Goal: Task Accomplishment & Management: Manage account settings

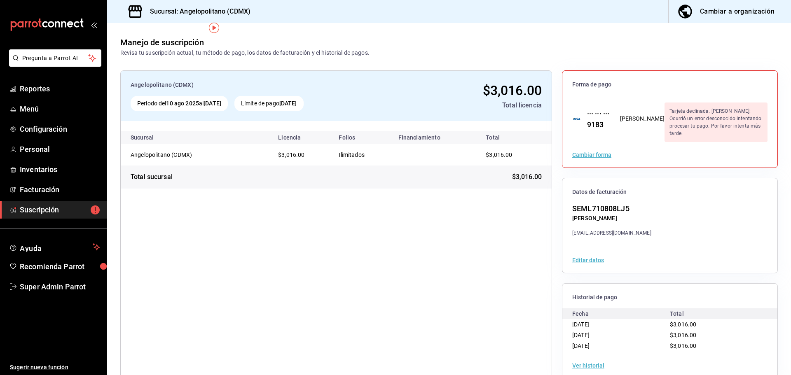
scroll to position [15, 0]
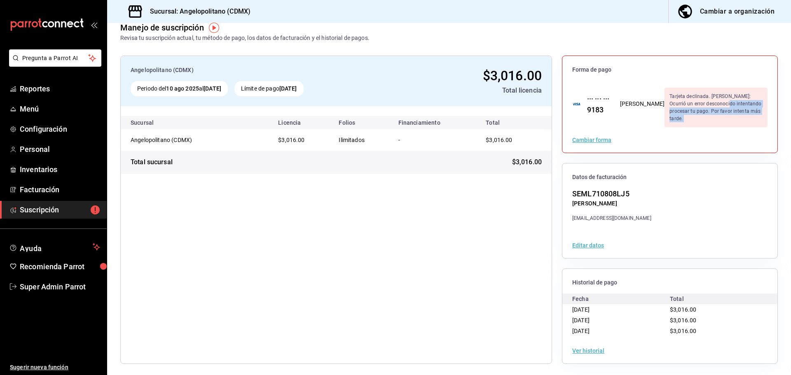
drag, startPoint x: 691, startPoint y: 103, endPoint x: 717, endPoint y: 127, distance: 36.2
click at [717, 127] on div "Forma de pago ··· ··· ··· 9183 LORENA SERNA MONTERO Tarjeta declinada. Razón: O…" at bounding box center [669, 104] width 215 height 97
click at [713, 110] on div "Tarjeta declinada. [PERSON_NAME]: Ocurrió un error desconocido intentando proce…" at bounding box center [716, 108] width 103 height 40
click at [708, 110] on div "Tarjeta declinada. [PERSON_NAME]: Ocurrió un error desconocido intentando proce…" at bounding box center [716, 108] width 103 height 40
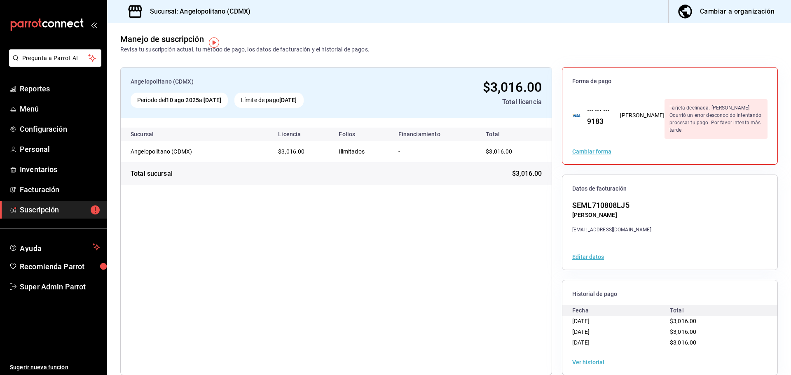
scroll to position [0, 0]
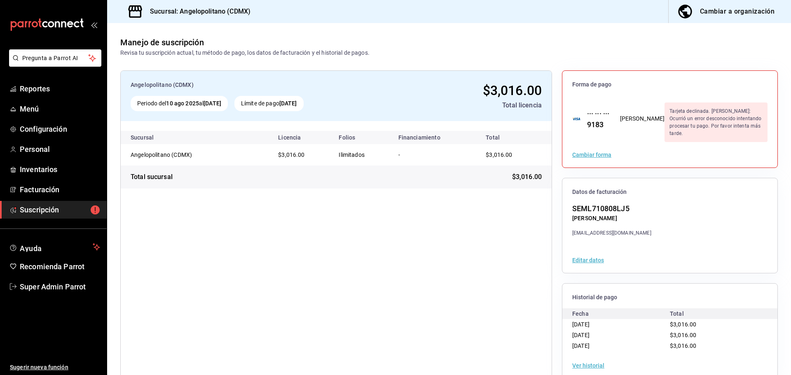
scroll to position [15, 0]
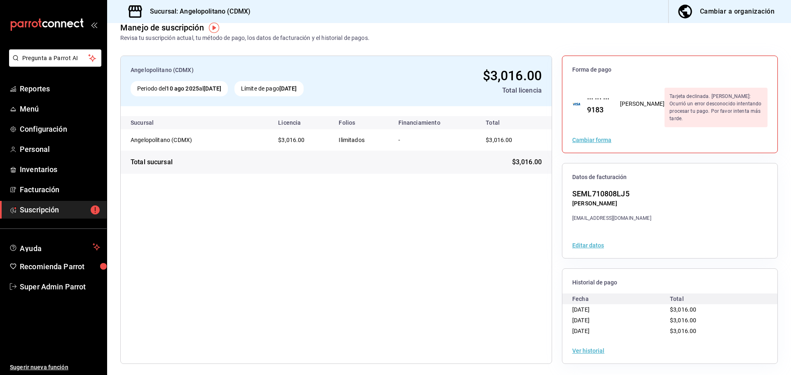
click at [270, 94] on div "Límite de pago [DATE]" at bounding box center [268, 88] width 69 height 15
click at [605, 108] on div "··· ··· ··· 9183" at bounding box center [596, 104] width 30 height 22
click at [54, 108] on span "Menú" at bounding box center [60, 108] width 80 height 11
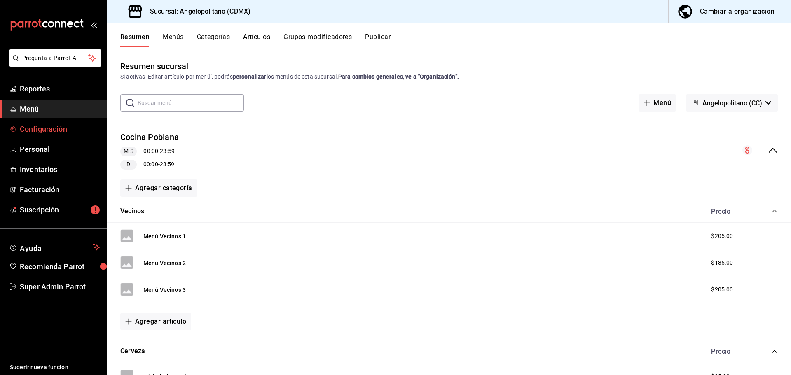
click at [65, 129] on span "Configuración" at bounding box center [60, 129] width 80 height 11
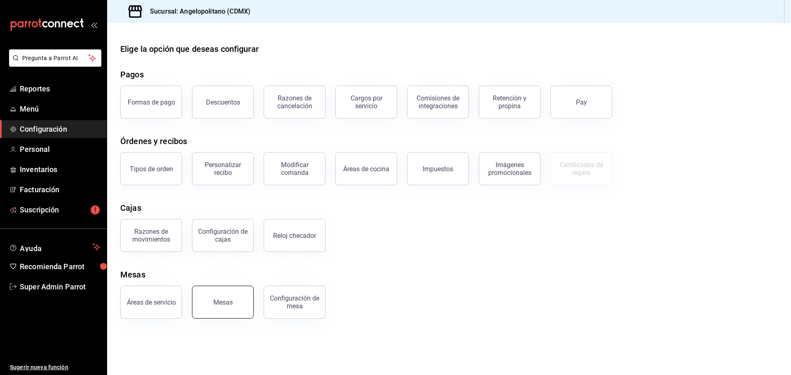
click at [229, 307] on button "Mesas" at bounding box center [223, 302] width 62 height 33
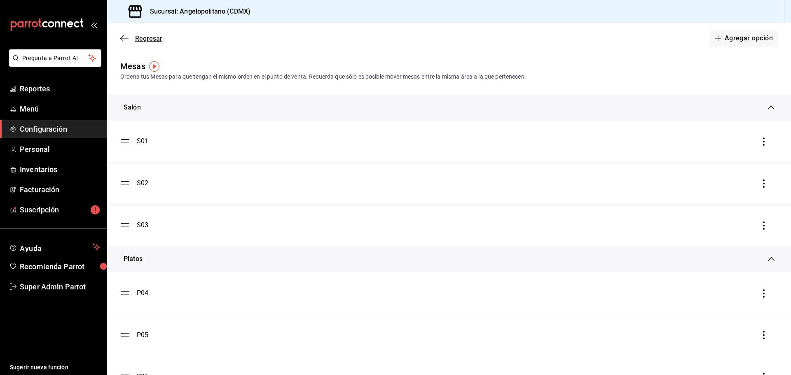
click at [123, 37] on icon "button" at bounding box center [124, 38] width 8 height 7
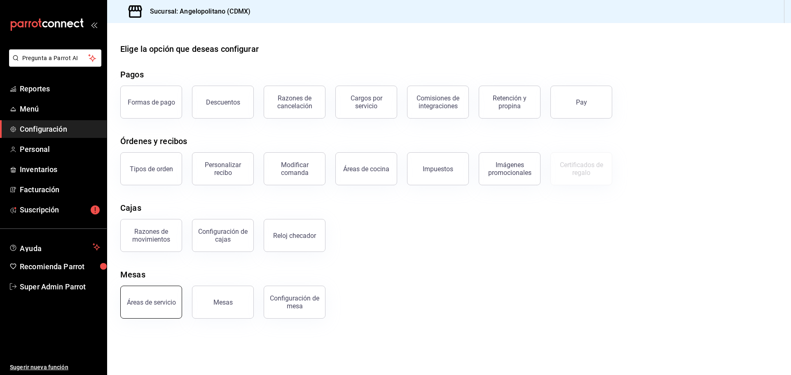
click at [150, 301] on div "Áreas de servicio" at bounding box center [151, 303] width 49 height 8
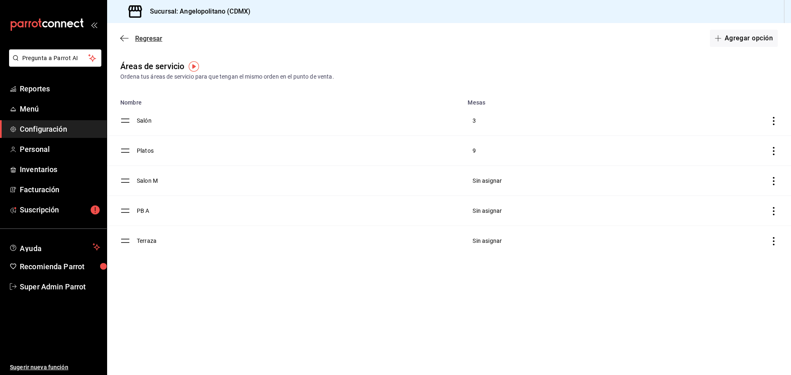
click at [127, 40] on icon "button" at bounding box center [124, 38] width 8 height 7
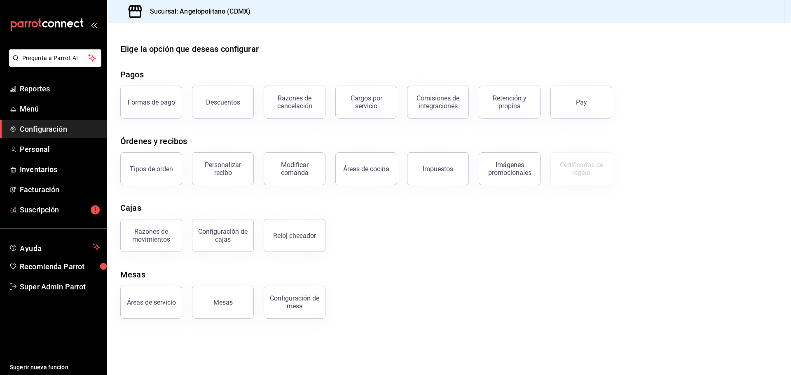
click at [139, 272] on div "Mesas" at bounding box center [132, 275] width 25 height 12
click at [236, 303] on button "Mesas" at bounding box center [223, 302] width 62 height 33
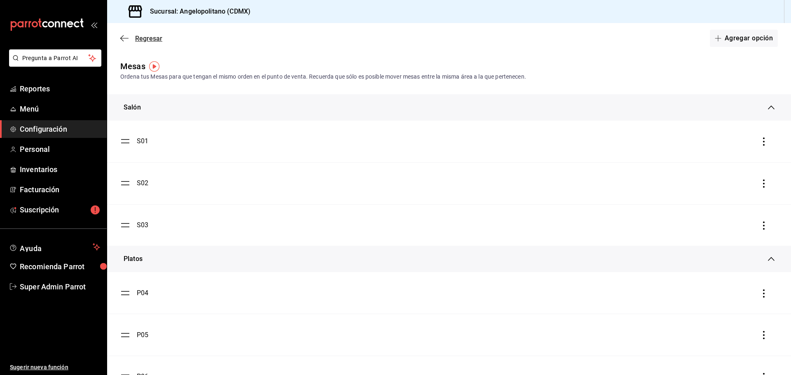
click at [128, 36] on icon "button" at bounding box center [124, 38] width 8 height 7
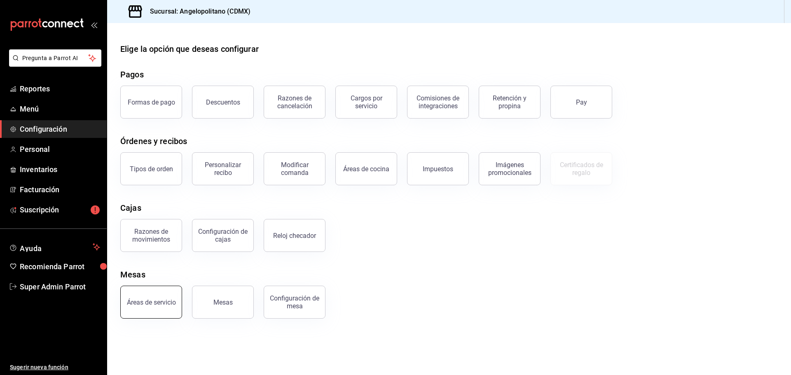
click at [161, 297] on button "Áreas de servicio" at bounding box center [151, 302] width 62 height 33
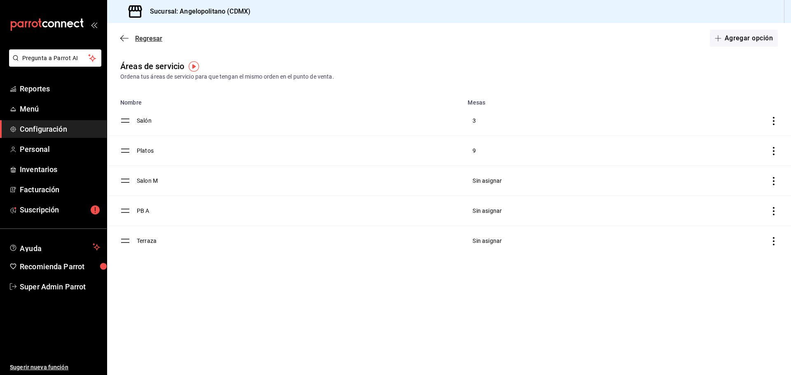
click at [128, 38] on icon "button" at bounding box center [124, 38] width 8 height 0
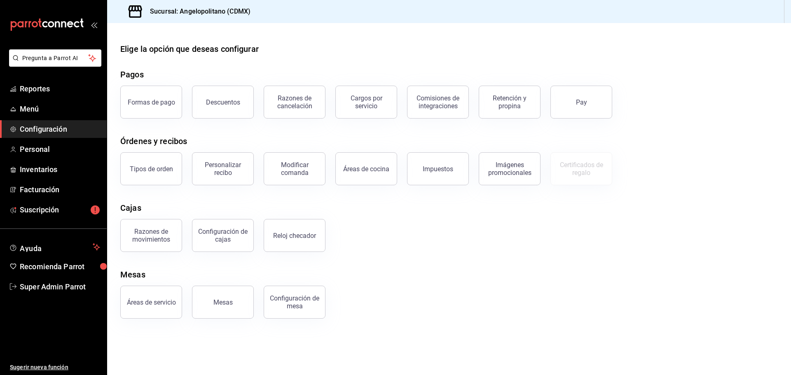
click at [176, 264] on div "Elige la opción que deseas configurar Pagos Formas de pago Descuentos Razones d…" at bounding box center [449, 181] width 684 height 276
drag, startPoint x: 140, startPoint y: 275, endPoint x: 156, endPoint y: 275, distance: 16.1
click at [156, 275] on div "Mesas" at bounding box center [449, 275] width 658 height 12
click at [174, 269] on div "Mesas" at bounding box center [449, 275] width 658 height 12
click at [156, 296] on button "Áreas de servicio" at bounding box center [151, 302] width 62 height 33
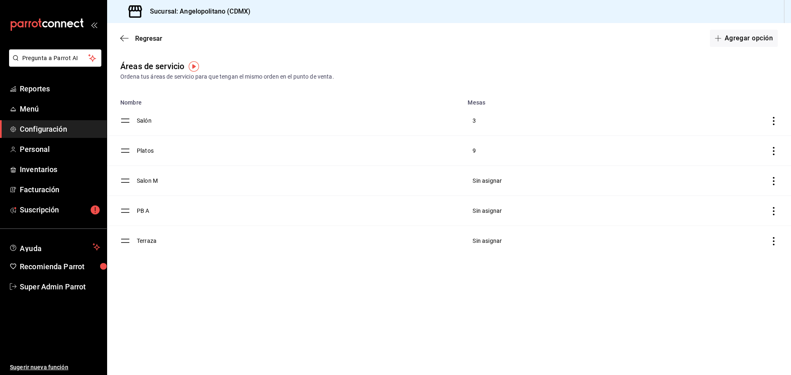
click at [730, 47] on div "Regresar Agregar opción" at bounding box center [449, 38] width 684 height 30
click at [735, 38] on button "Agregar opción" at bounding box center [744, 38] width 68 height 17
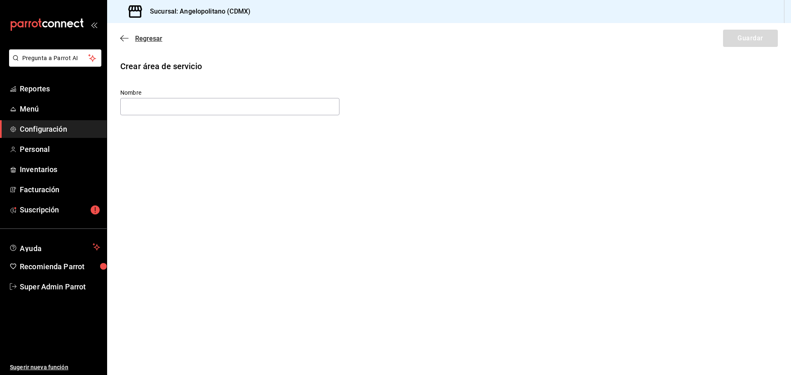
click at [129, 36] on span "Regresar" at bounding box center [141, 39] width 42 height 8
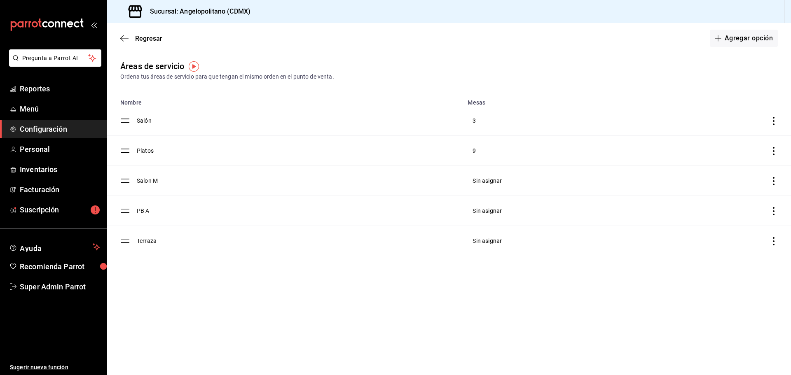
click at [312, 78] on div "Ordena tus áreas de servicio para que tengan el mismo orden en el punto de vent…" at bounding box center [449, 77] width 658 height 9
drag, startPoint x: 305, startPoint y: 77, endPoint x: 329, endPoint y: 82, distance: 24.9
click at [329, 82] on div "Áreas de servicio Ordena tus áreas de servicio para que tengan el mismo orden e…" at bounding box center [449, 158] width 684 height 196
click at [320, 80] on div "Ordena tus áreas de servicio para que tengan el mismo orden en el punto de vent…" at bounding box center [449, 77] width 658 height 9
click at [777, 122] on icon "discountsTable" at bounding box center [774, 121] width 8 height 8
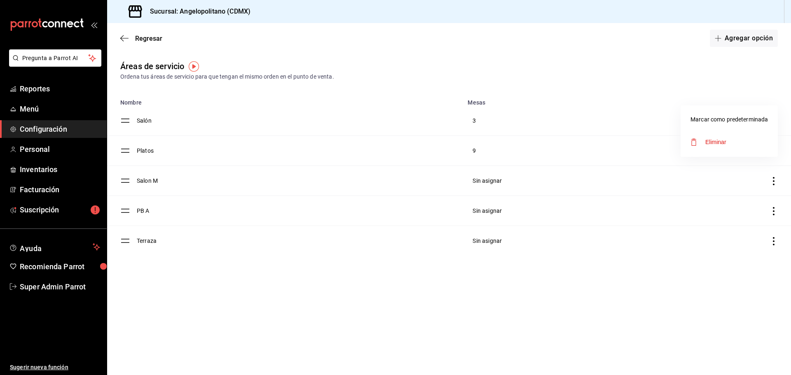
click at [287, 62] on div at bounding box center [395, 187] width 791 height 375
click at [131, 35] on span "Regresar" at bounding box center [141, 39] width 42 height 8
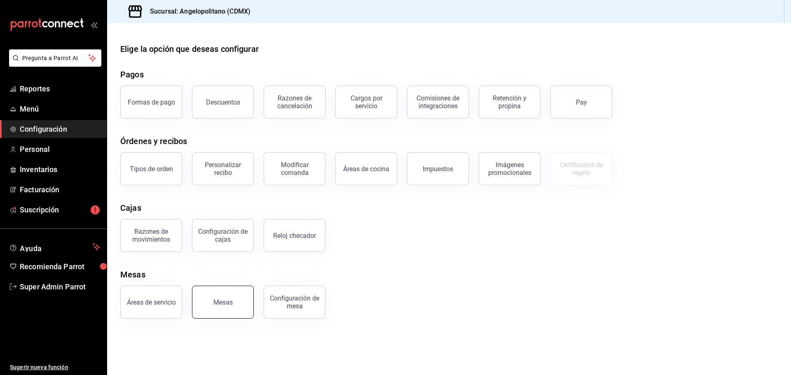
click at [220, 296] on button "Mesas" at bounding box center [223, 302] width 62 height 33
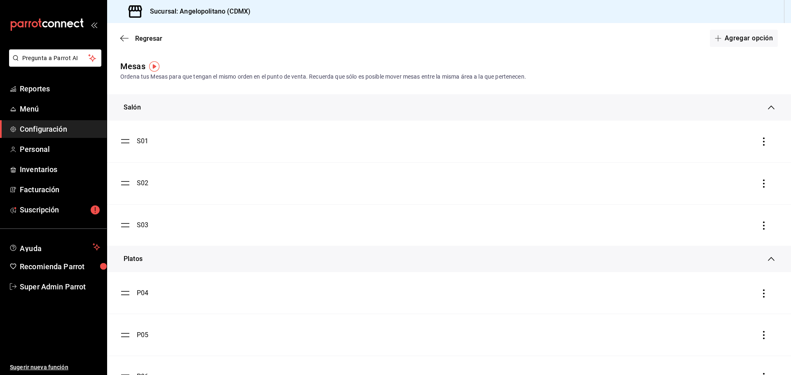
click at [175, 112] on div "Salón" at bounding box center [446, 108] width 644 height 10
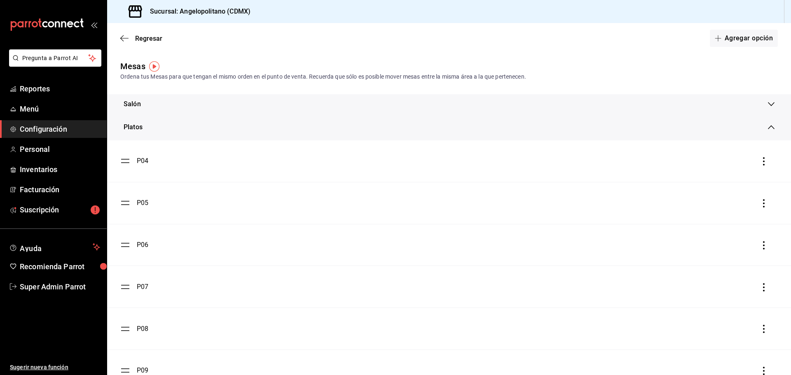
click at [195, 135] on div "Platos" at bounding box center [449, 127] width 684 height 26
click at [120, 38] on icon "button" at bounding box center [121, 38] width 3 height 6
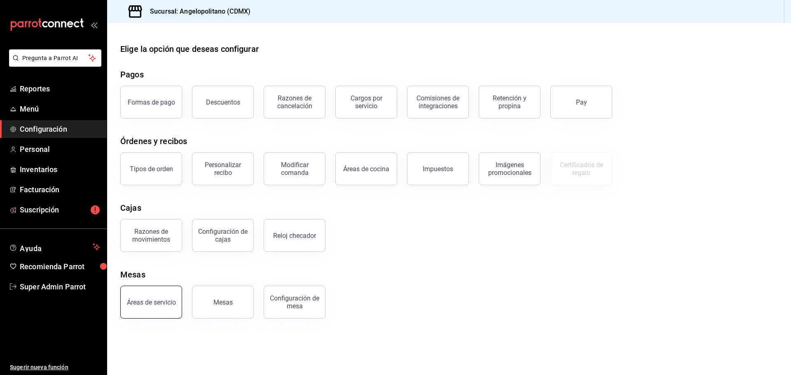
click at [170, 300] on div "Áreas de servicio" at bounding box center [151, 303] width 49 height 8
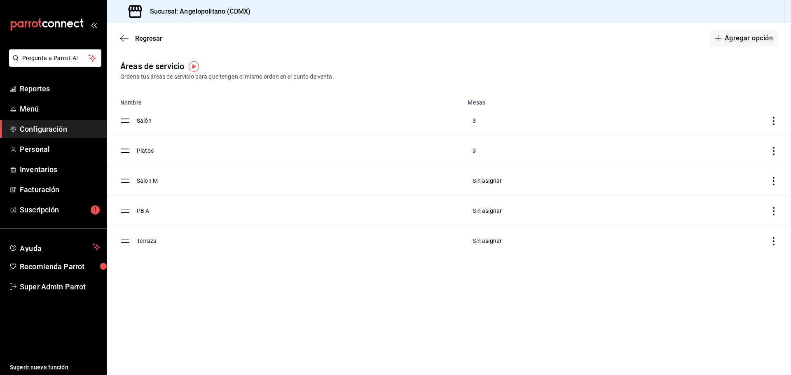
click at [154, 181] on td "Salon M" at bounding box center [300, 181] width 326 height 30
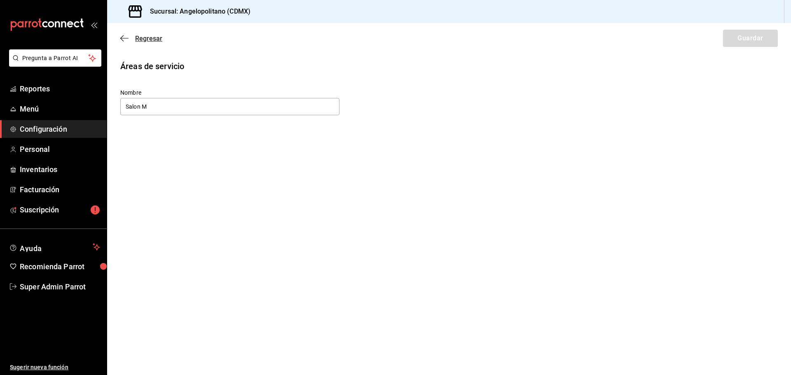
click at [124, 38] on icon "button" at bounding box center [124, 38] width 8 height 0
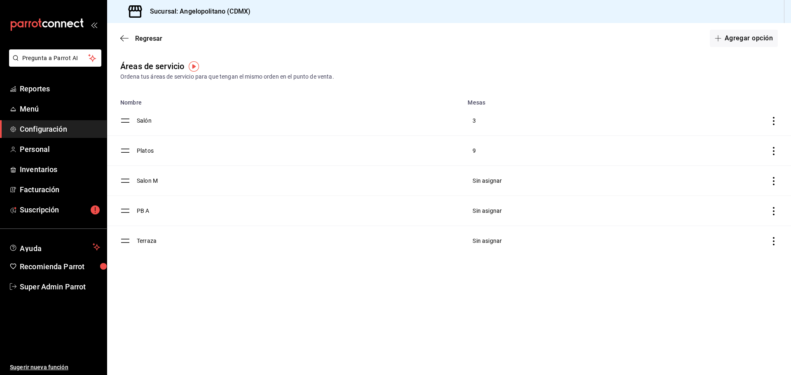
click at [490, 174] on td "Sin asignar" at bounding box center [545, 181] width 164 height 30
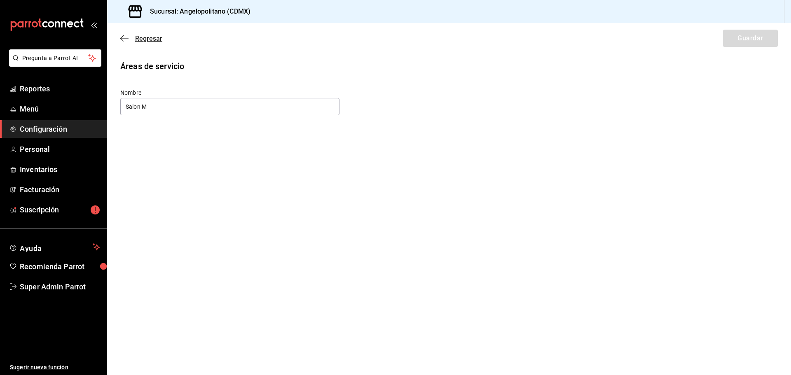
click at [129, 40] on span "Regresar" at bounding box center [141, 39] width 42 height 8
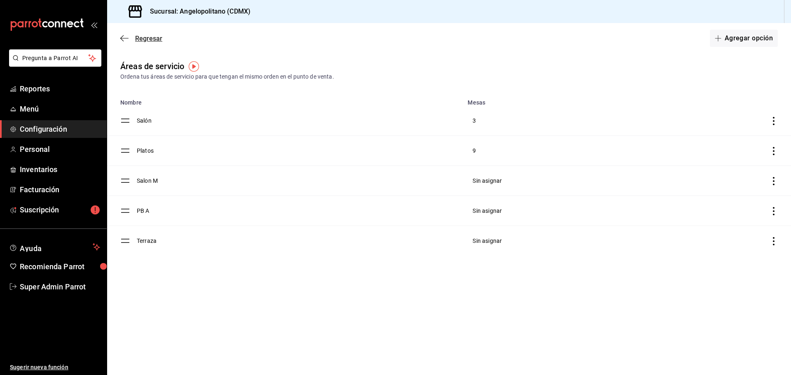
click at [129, 38] on span "Regresar" at bounding box center [141, 39] width 42 height 8
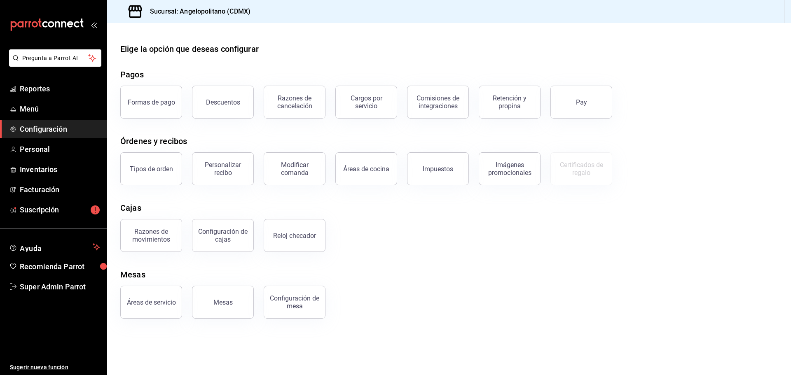
click at [142, 275] on div "Mesas" at bounding box center [132, 275] width 25 height 12
click at [307, 299] on div "Configuración de mesa" at bounding box center [294, 303] width 51 height 16
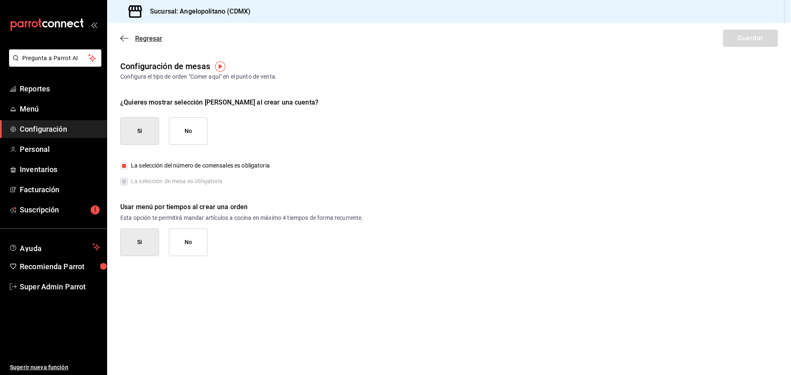
click at [131, 37] on span "Regresar" at bounding box center [141, 39] width 42 height 8
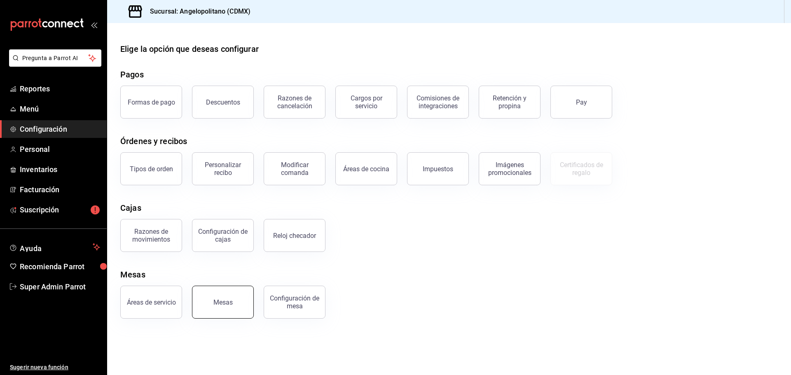
click at [240, 308] on button "Mesas" at bounding box center [223, 302] width 62 height 33
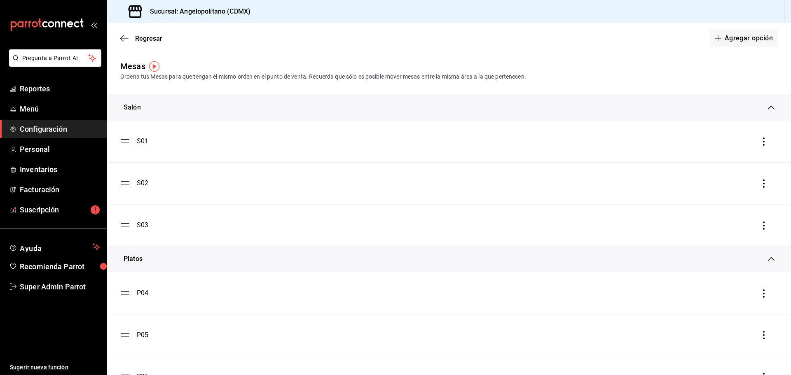
click at [223, 103] on div "Salón" at bounding box center [446, 108] width 644 height 10
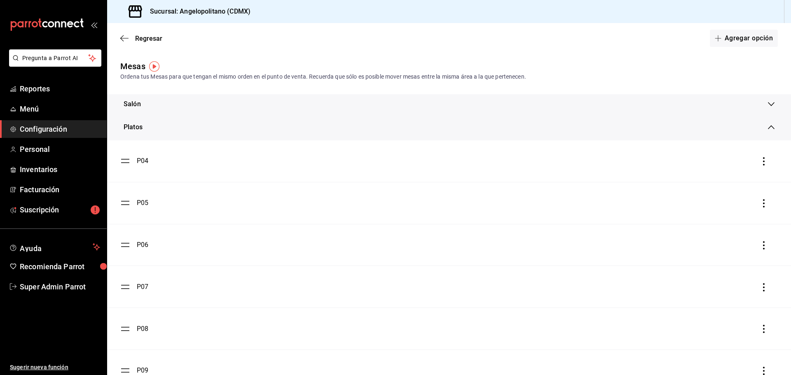
click at [232, 120] on div "Platos" at bounding box center [449, 127] width 684 height 26
click at [126, 37] on icon "button" at bounding box center [124, 38] width 8 height 7
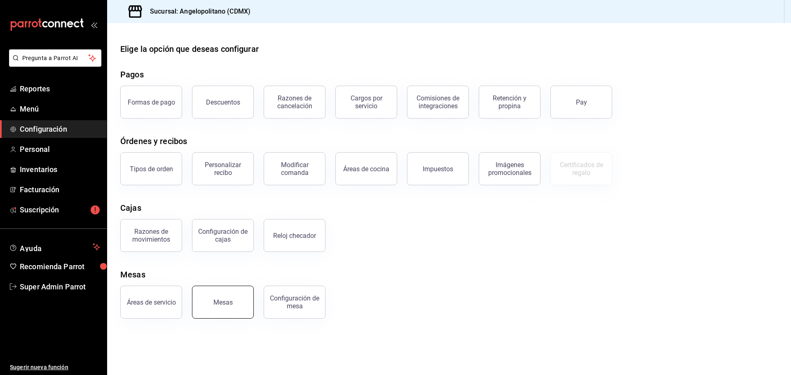
click at [242, 301] on button "Mesas" at bounding box center [223, 302] width 62 height 33
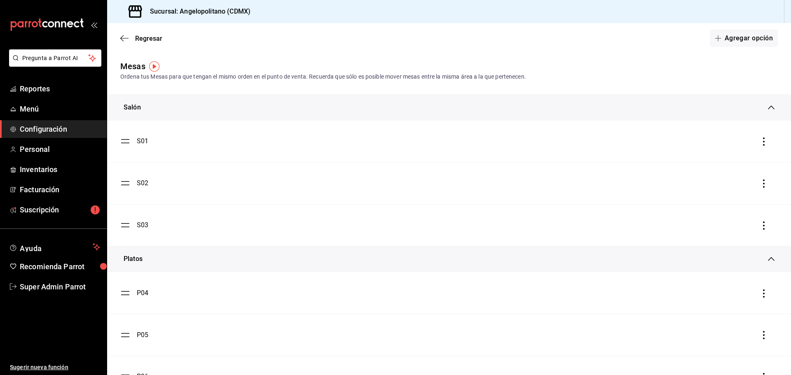
click at [765, 102] on div "Salón" at bounding box center [449, 107] width 684 height 26
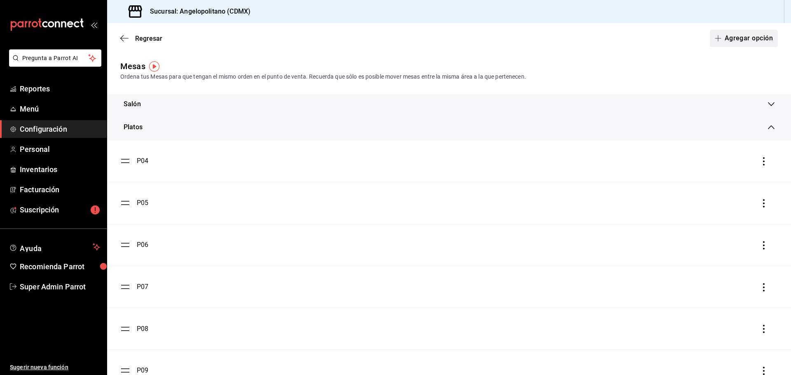
click at [736, 45] on button "Agregar opción" at bounding box center [744, 38] width 68 height 17
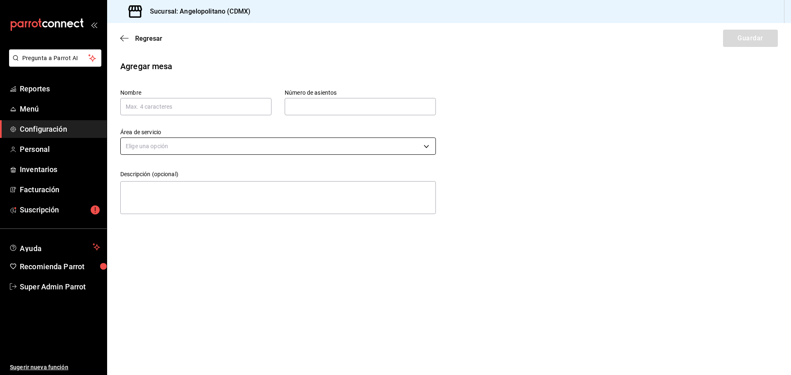
click at [178, 146] on body "Pregunta a Parrot AI Reportes Menú Configuración Personal Inventarios Facturaci…" at bounding box center [395, 187] width 791 height 375
drag, startPoint x: 173, startPoint y: 70, endPoint x: 138, endPoint y: 46, distance: 42.3
click at [172, 69] on div at bounding box center [395, 187] width 791 height 375
click at [125, 36] on icon "button" at bounding box center [124, 38] width 8 height 7
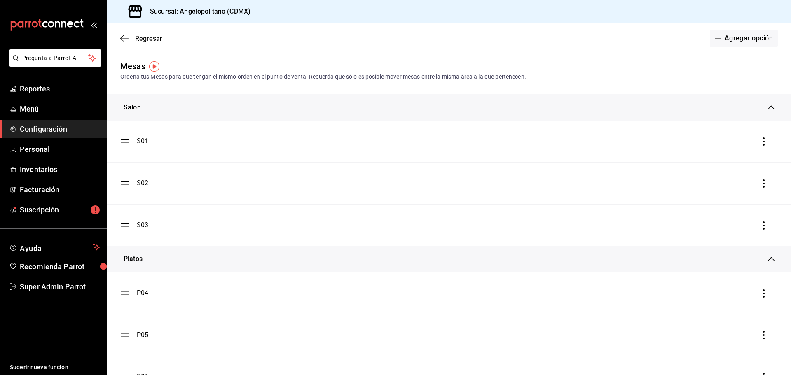
click at [668, 98] on div "Salón" at bounding box center [449, 107] width 684 height 26
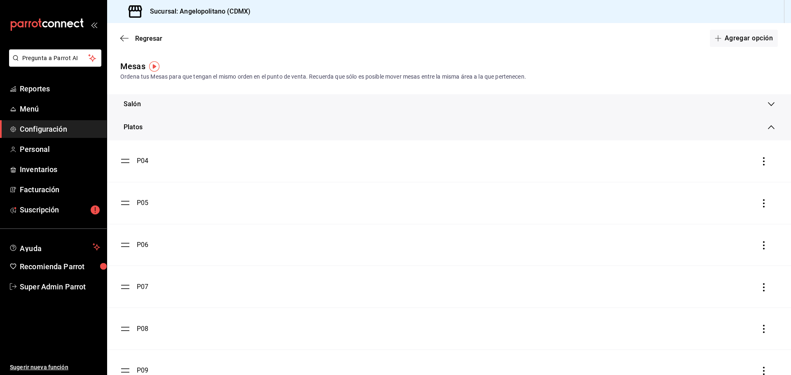
click at [745, 129] on div "Platos" at bounding box center [446, 127] width 644 height 10
click at [757, 40] on button "Agregar opción" at bounding box center [744, 38] width 68 height 17
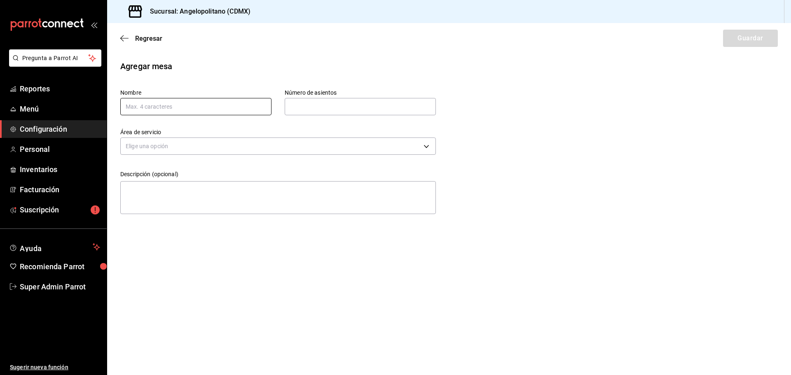
click at [182, 107] on input "text" at bounding box center [195, 106] width 151 height 17
click at [215, 80] on div "Nombre" at bounding box center [189, 96] width 164 height 40
click at [211, 105] on input "text" at bounding box center [195, 106] width 151 height 17
click at [156, 103] on input "text" at bounding box center [195, 106] width 151 height 17
click at [180, 89] on div "Nombre" at bounding box center [195, 102] width 151 height 26
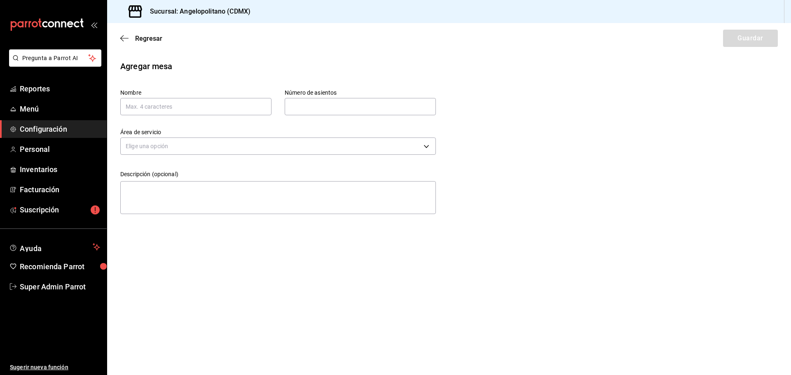
click at [172, 119] on div "Área de servicio Elige una opción" at bounding box center [271, 136] width 329 height 42
click at [179, 105] on input "text" at bounding box center [195, 106] width 151 height 17
click at [292, 126] on div "Área de servicio Elige una opción" at bounding box center [271, 136] width 329 height 42
click at [234, 105] on input "text" at bounding box center [195, 106] width 151 height 17
click at [267, 151] on body "Pregunta a Parrot AI Reportes Menú Configuración Personal Inventarios Facturaci…" at bounding box center [395, 187] width 791 height 375
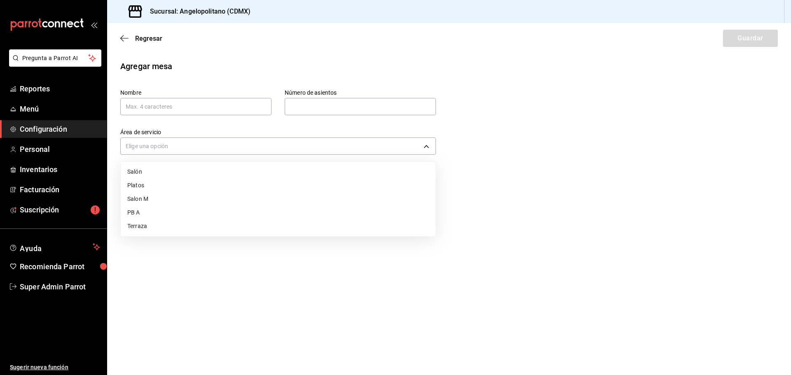
click at [233, 130] on div at bounding box center [395, 187] width 791 height 375
click at [216, 104] on input "text" at bounding box center [195, 106] width 151 height 17
click at [181, 103] on input "text" at bounding box center [195, 106] width 151 height 17
click at [151, 108] on input "text" at bounding box center [195, 106] width 151 height 17
click at [330, 101] on input "text" at bounding box center [360, 106] width 151 height 16
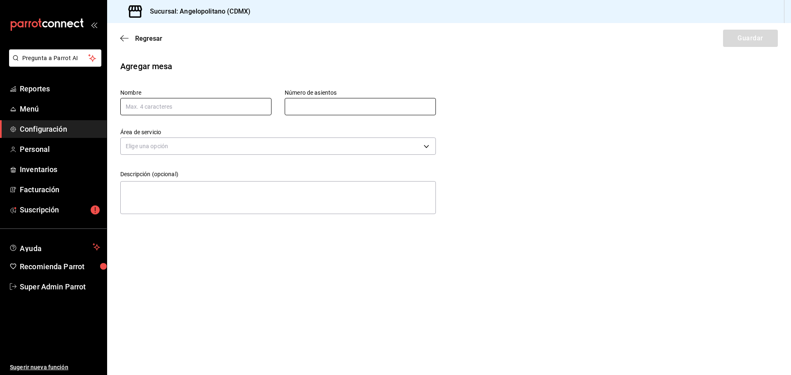
click at [223, 110] on input "text" at bounding box center [195, 106] width 151 height 17
click at [314, 103] on input "text" at bounding box center [360, 106] width 151 height 16
click at [216, 143] on body "Pregunta a Parrot AI Reportes Menú Configuración Personal Inventarios Facturaci…" at bounding box center [395, 187] width 791 height 375
click at [216, 141] on div at bounding box center [395, 187] width 791 height 375
click at [161, 150] on body "Pregunta a Parrot AI Reportes Menú Configuración Personal Inventarios Facturaci…" at bounding box center [395, 187] width 791 height 375
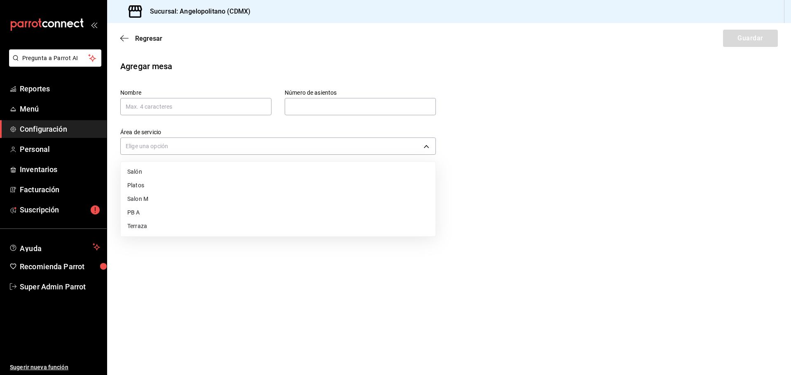
click at [166, 71] on div at bounding box center [395, 187] width 791 height 375
click at [129, 35] on span "Regresar" at bounding box center [141, 39] width 42 height 8
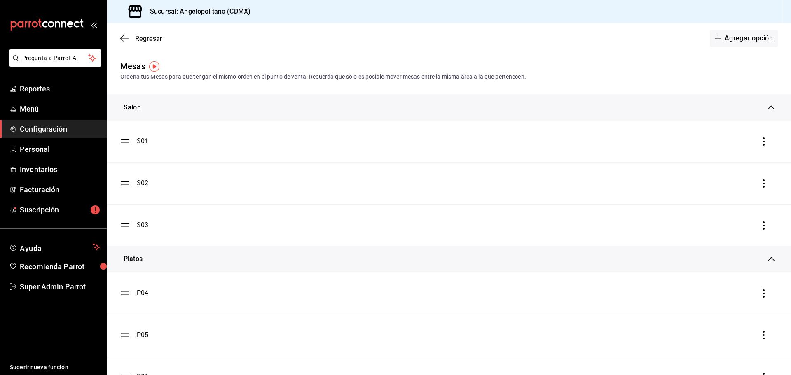
click at [146, 142] on div "S01" at bounding box center [143, 141] width 12 height 10
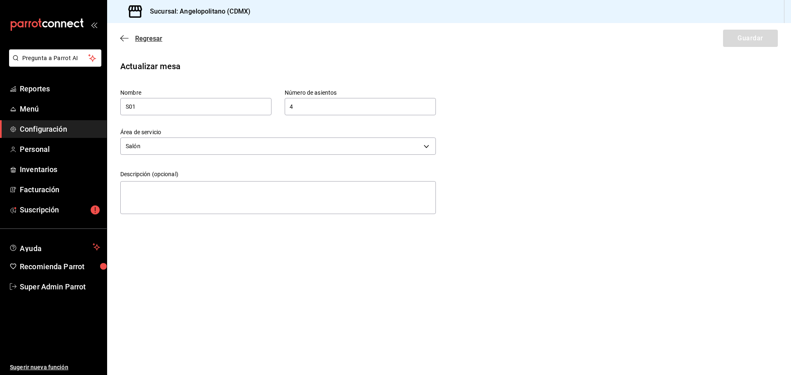
click at [124, 40] on icon "button" at bounding box center [124, 38] width 8 height 7
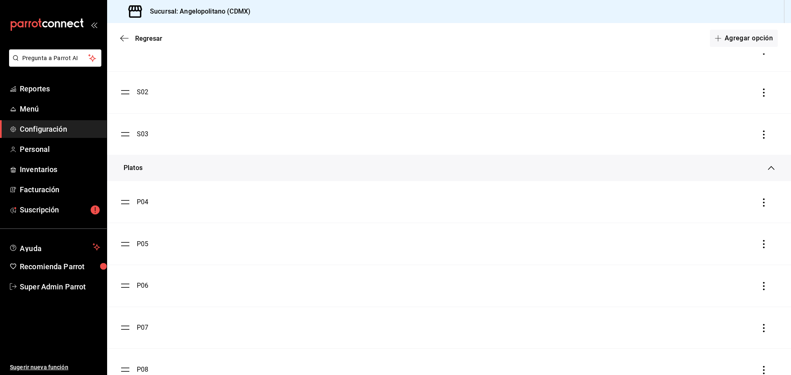
scroll to position [355, 0]
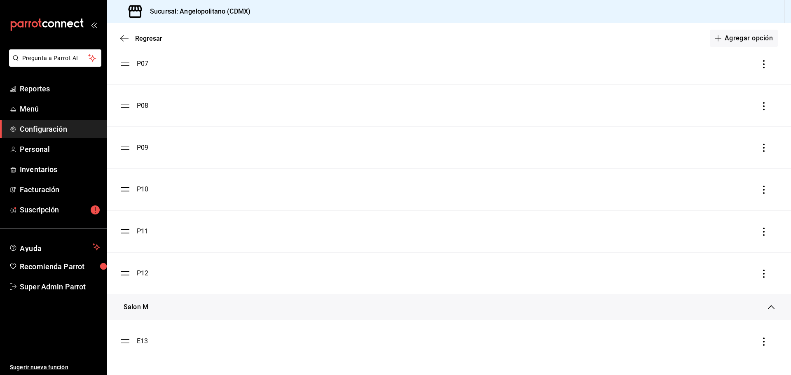
click at [228, 302] on div "Salon M" at bounding box center [449, 307] width 684 height 26
drag, startPoint x: 186, startPoint y: 348, endPoint x: 197, endPoint y: 321, distance: 28.5
click at [186, 347] on div "Salon M" at bounding box center [446, 352] width 644 height 10
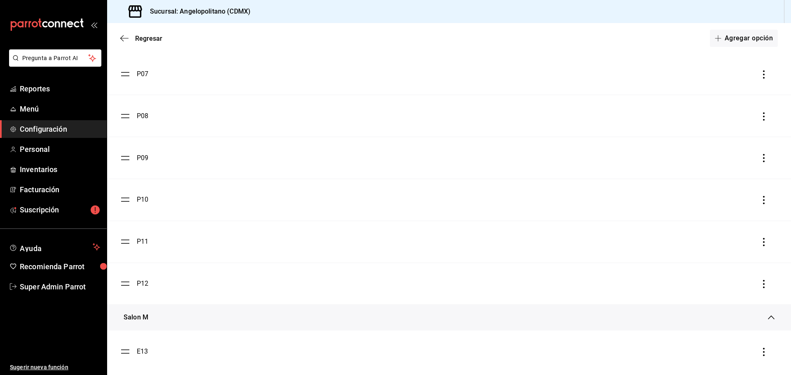
scroll to position [355, 0]
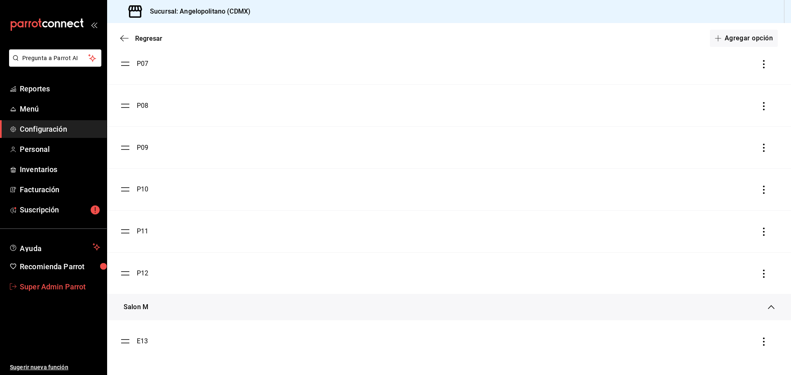
click at [31, 286] on span "Super Admin Parrot" at bounding box center [60, 286] width 80 height 11
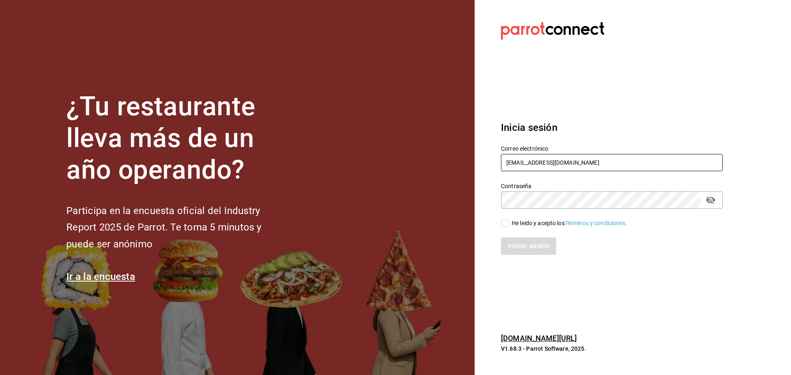
click at [524, 160] on input "angelopolitano@cdmx.com" at bounding box center [612, 162] width 222 height 17
paste input "laluna@sanpedro"
type input "laluna@sanpedro.com"
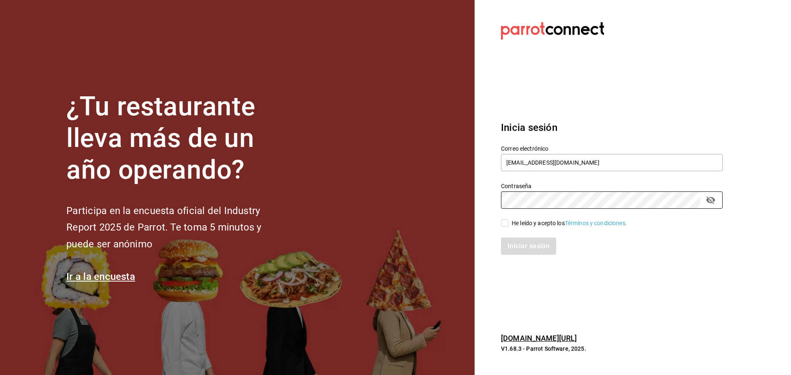
click at [518, 223] on div "He leído y acepto los Términos y condiciones." at bounding box center [569, 223] width 115 height 9
click at [509, 223] on input "He leído y acepto los Términos y condiciones." at bounding box center [504, 223] width 7 height 7
checkbox input "true"
click at [523, 244] on button "Iniciar sesión" at bounding box center [529, 246] width 56 height 17
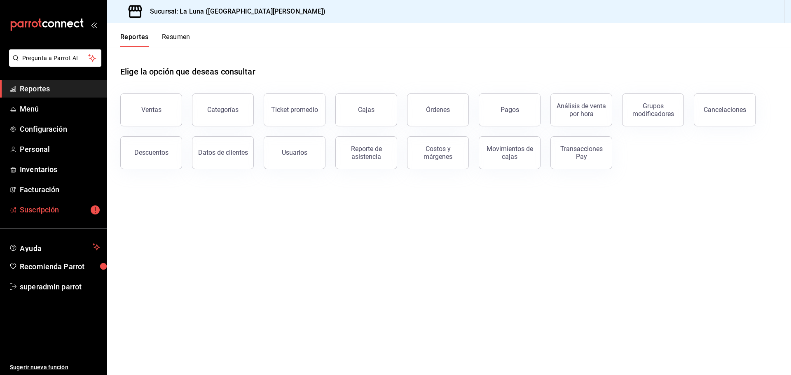
click at [69, 218] on link "Suscripción" at bounding box center [53, 210] width 107 height 18
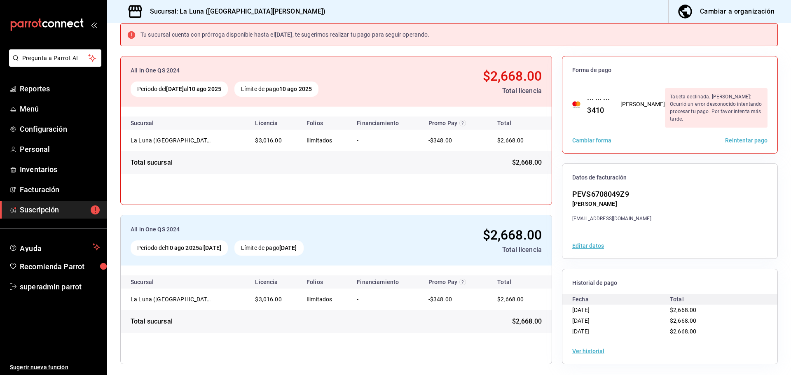
scroll to position [47, 0]
drag, startPoint x: 292, startPoint y: 90, endPoint x: 335, endPoint y: 90, distance: 43.3
click at [319, 90] on div "Límite de pago 10 ago 2025" at bounding box center [276, 88] width 84 height 15
click at [312, 90] on strong "10 ago 2025" at bounding box center [295, 88] width 33 height 7
drag, startPoint x: 261, startPoint y: 14, endPoint x: 180, endPoint y: 14, distance: 81.2
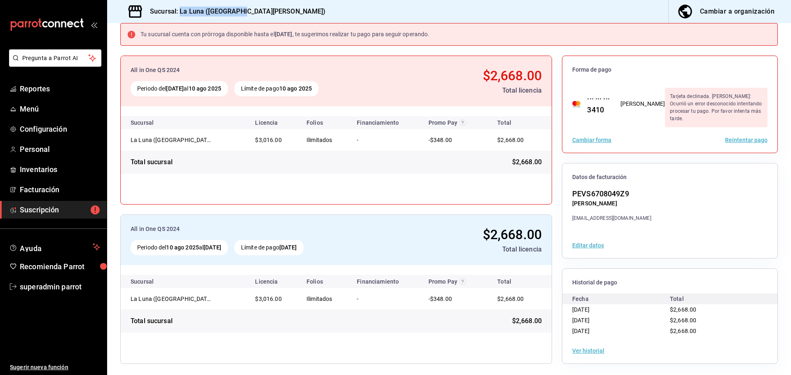
click at [180, 14] on div "Sucursal: La Luna (San Pedro) Cambiar a organización" at bounding box center [449, 11] width 684 height 23
copy h3 "La Luna (San Pedro)"
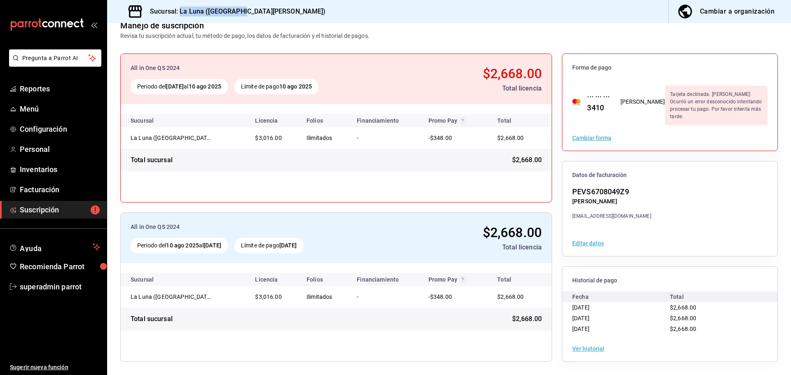
scroll to position [15, 0]
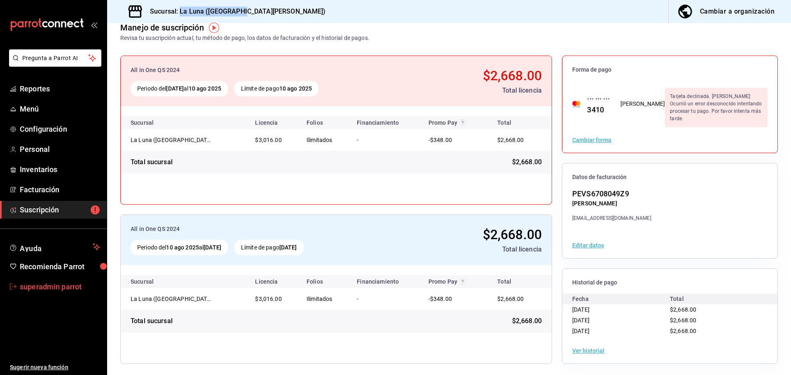
click at [61, 287] on span "superadmin parrot" at bounding box center [60, 286] width 80 height 11
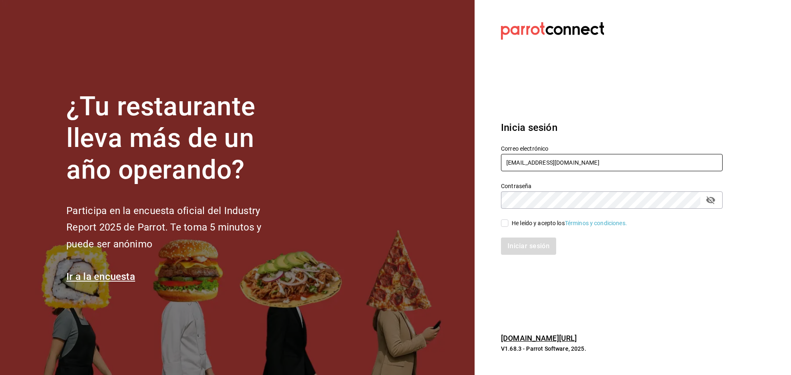
click at [516, 160] on input "laluna@sanpedro.com" at bounding box center [612, 162] width 222 height 17
paste input "eddies@riviera"
click at [587, 165] on input "eddies@riviera.com" at bounding box center [612, 162] width 222 height 17
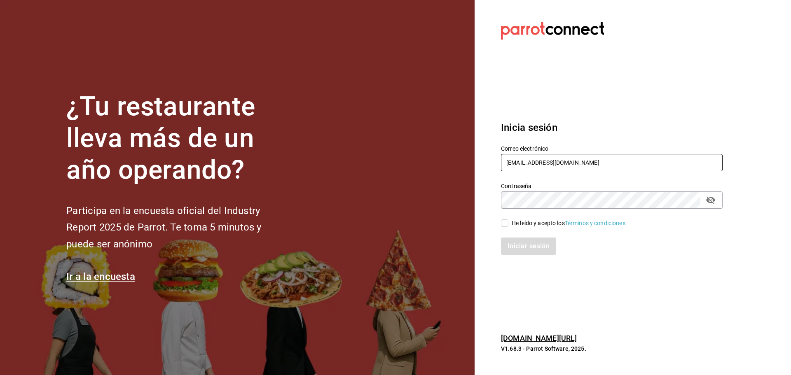
type input "eddies@riviera.com"
click at [513, 223] on div "He leído y acepto los Términos y condiciones." at bounding box center [569, 223] width 115 height 9
click at [509, 223] on input "He leído y acepto los Términos y condiciones." at bounding box center [504, 223] width 7 height 7
checkbox input "true"
click at [523, 239] on button "Iniciar sesión" at bounding box center [529, 246] width 56 height 17
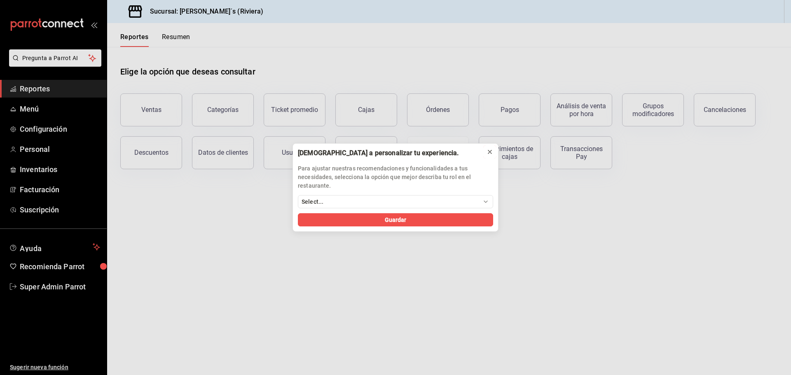
click at [492, 152] on icon at bounding box center [490, 152] width 7 height 7
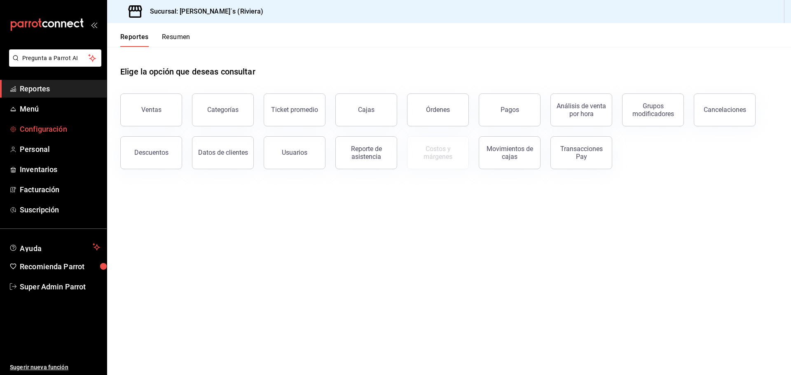
click at [43, 126] on span "Configuración" at bounding box center [60, 129] width 80 height 11
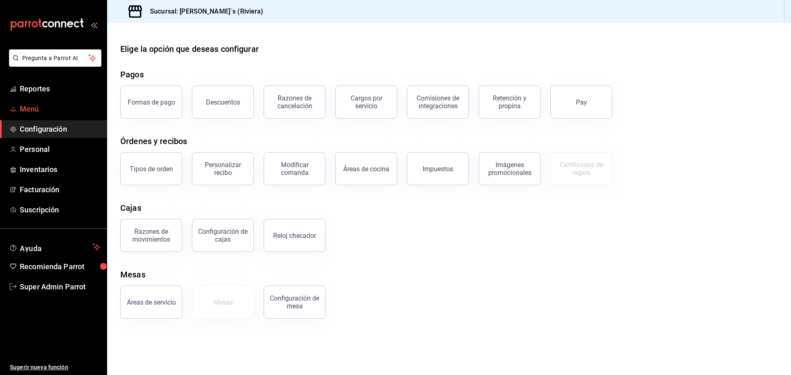
click at [58, 109] on span "Menú" at bounding box center [60, 108] width 80 height 11
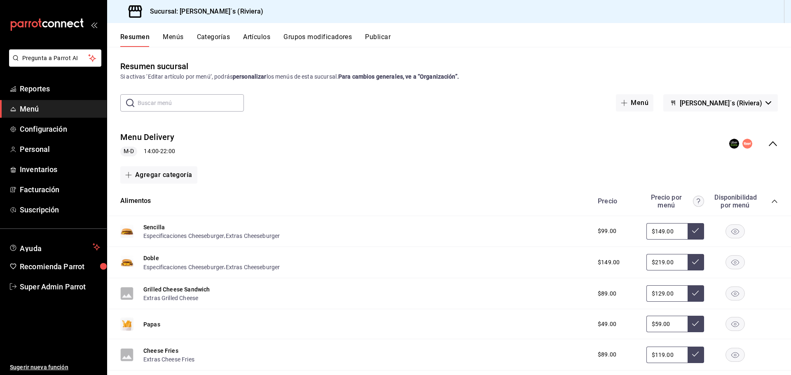
click at [254, 37] on button "Artículos" at bounding box center [256, 40] width 27 height 14
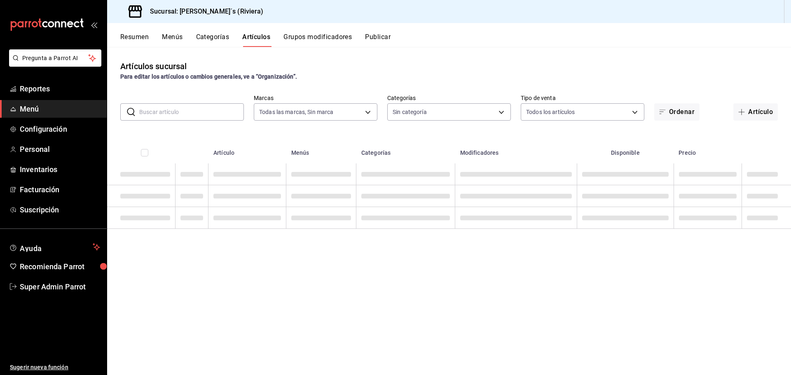
type input "4fc3c6e0-fa01-490a-910d-b10e69ffc73a"
type input "05d132e3-9f8b-41e6-9d47-a7d4d7d4f3c0,0361d6b8-1131-44cd-beac-837f84eaef43,86fcd…"
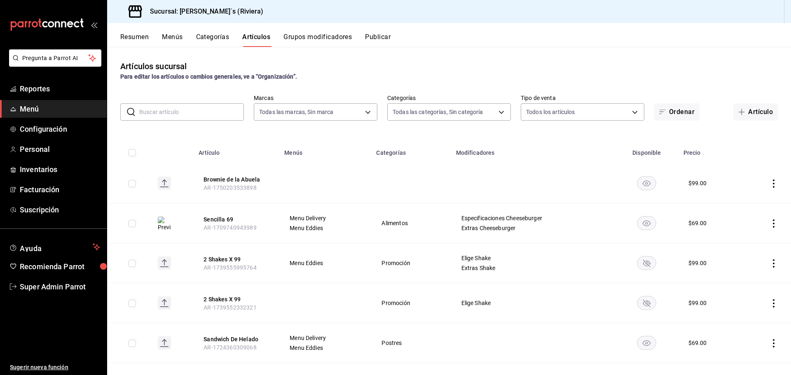
click at [200, 38] on button "Categorías" at bounding box center [212, 40] width 33 height 14
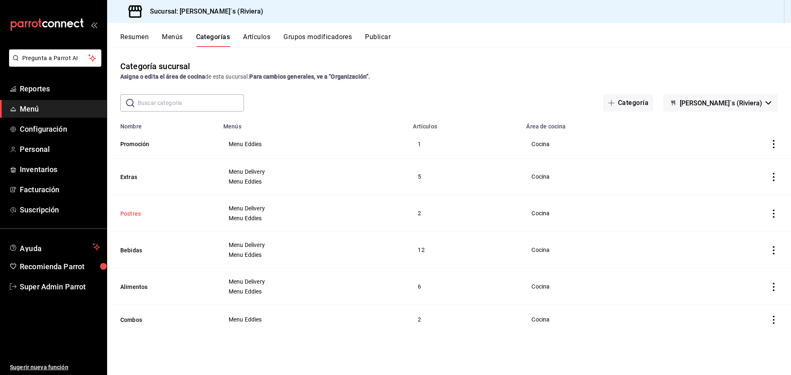
click at [139, 210] on button "Postres" at bounding box center [161, 214] width 82 height 8
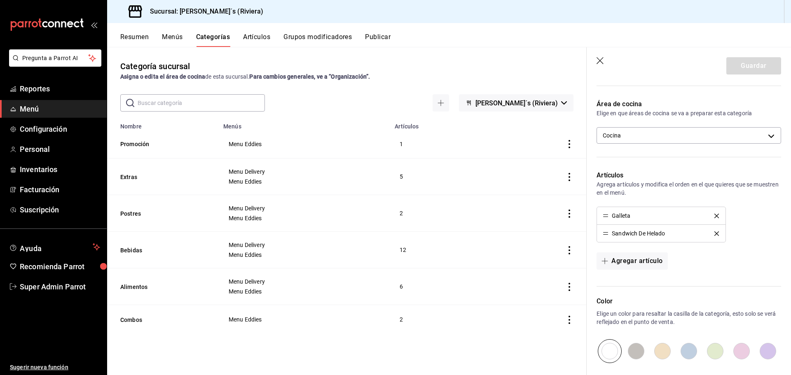
scroll to position [124, 0]
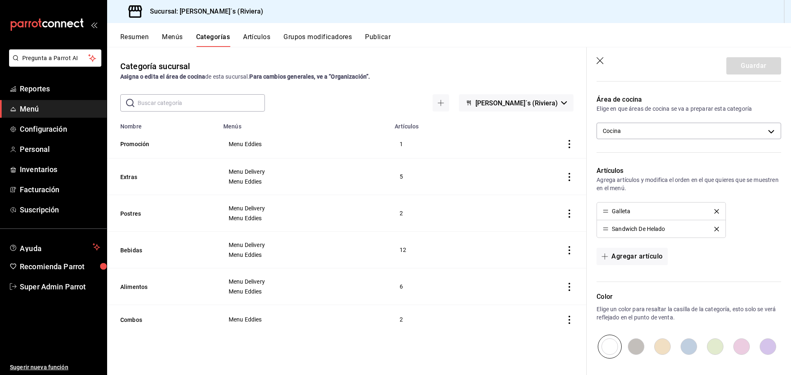
click at [597, 62] on icon "button" at bounding box center [601, 61] width 8 height 8
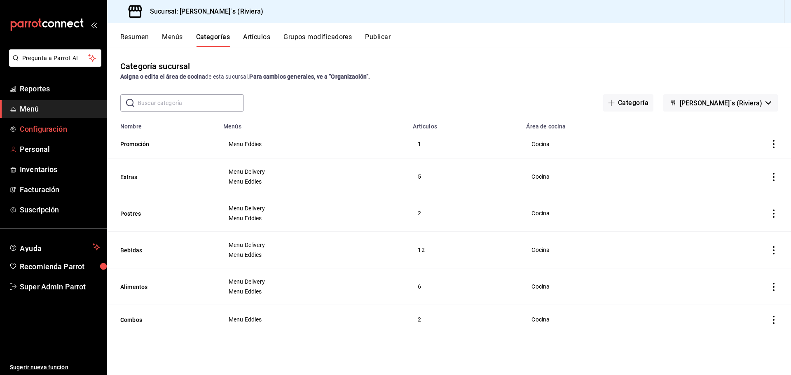
click at [64, 122] on link "Configuración" at bounding box center [53, 129] width 107 height 18
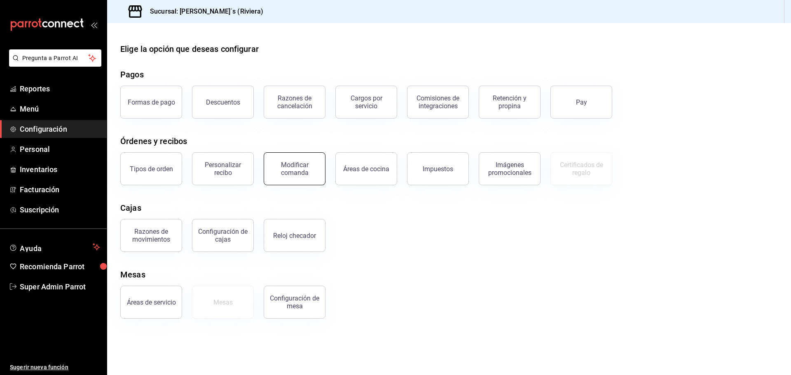
click at [299, 165] on div "Modificar comanda" at bounding box center [294, 169] width 51 height 16
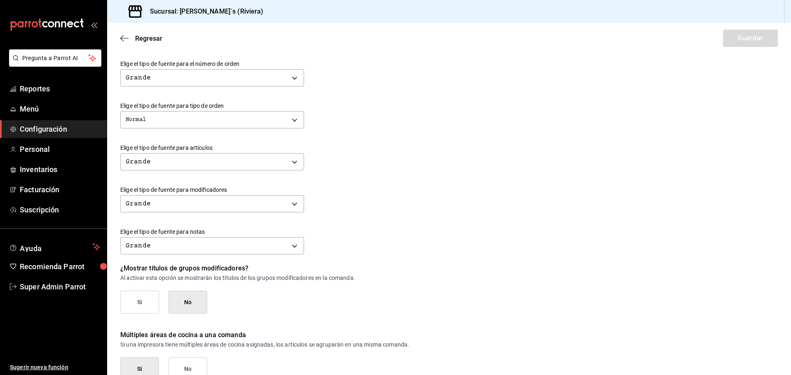
scroll to position [283, 0]
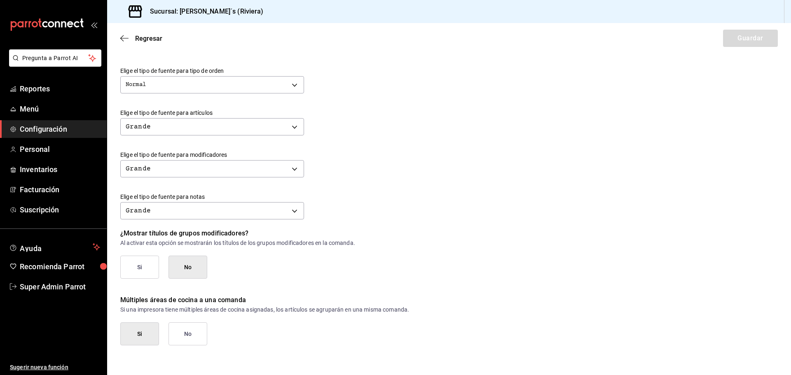
click at [184, 330] on button "No" at bounding box center [188, 334] width 39 height 23
click at [746, 46] on button "Guardar" at bounding box center [750, 38] width 55 height 17
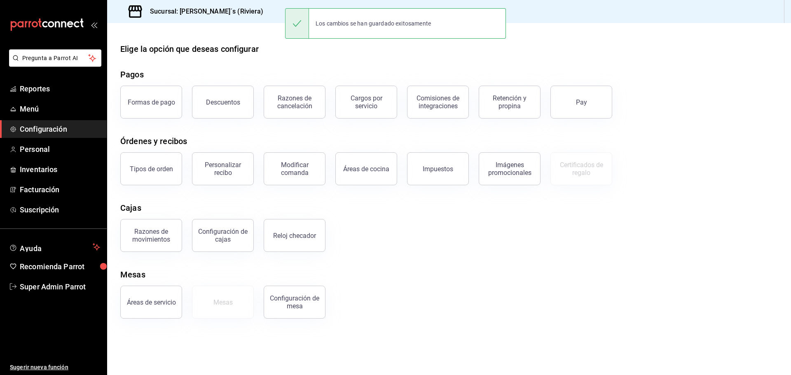
click at [52, 122] on link "Configuración" at bounding box center [53, 129] width 107 height 18
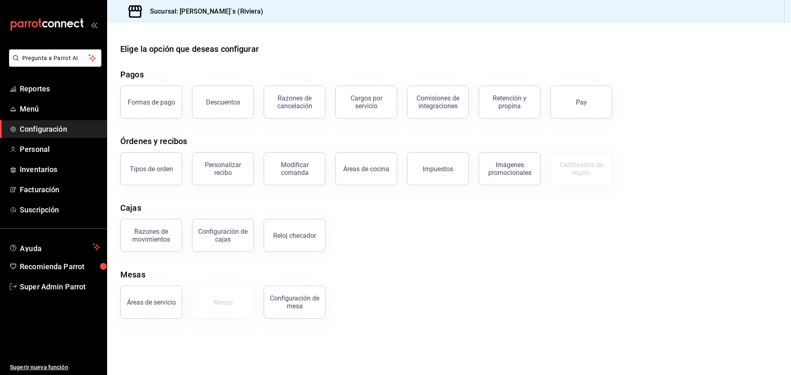
click at [55, 132] on span "Configuración" at bounding box center [60, 129] width 80 height 11
